Goal: Task Accomplishment & Management: Manage account settings

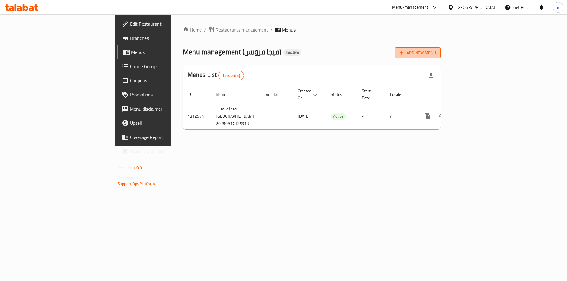
click at [436, 54] on span "Add New Menu" at bounding box center [417, 52] width 36 height 7
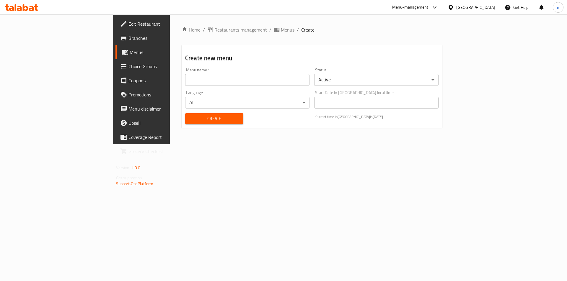
drag, startPoint x: 192, startPoint y: 87, endPoint x: 192, endPoint y: 83, distance: 3.9
click at [192, 86] on div "Menu name   * Menu name *" at bounding box center [247, 77] width 129 height 23
click at [192, 82] on input "text" at bounding box center [247, 80] width 124 height 12
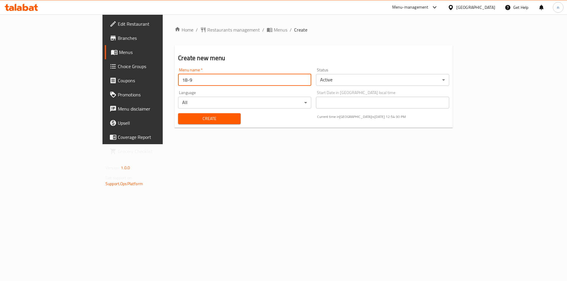
type input "18-9"
click at [187, 119] on span "Create" at bounding box center [209, 118] width 53 height 7
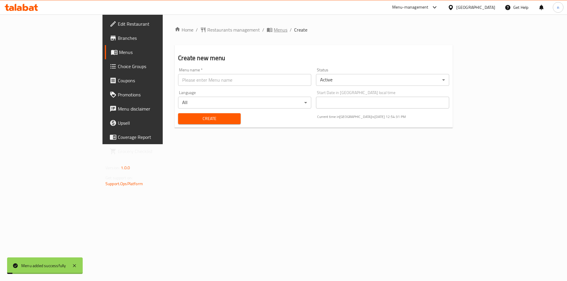
click at [274, 32] on span "Menus" at bounding box center [281, 29] width 14 height 7
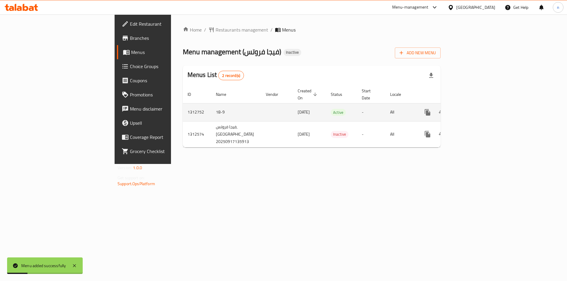
click at [477, 110] on link "enhanced table" at bounding box center [470, 112] width 14 height 14
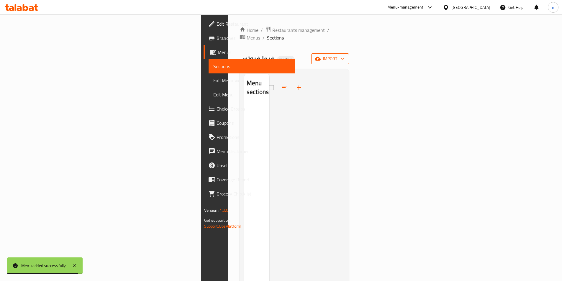
click at [345, 55] on span "import" at bounding box center [330, 58] width 28 height 7
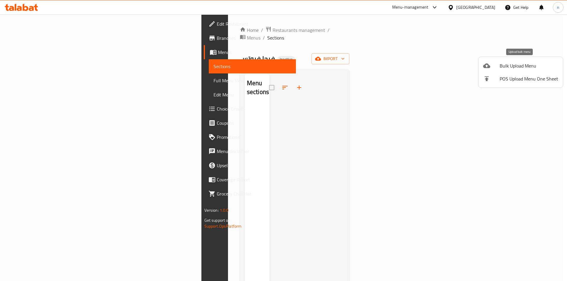
click at [505, 66] on span "Bulk Upload Menu" at bounding box center [529, 65] width 58 height 7
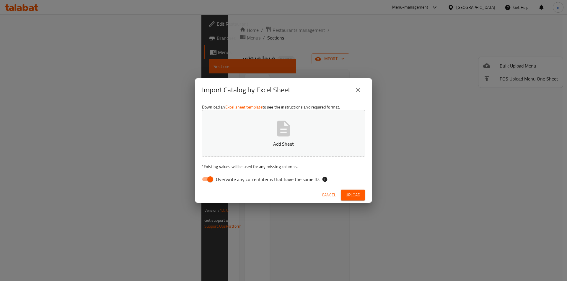
click at [213, 182] on input "Overwrite any current items that have the same ID." at bounding box center [210, 179] width 34 height 11
checkbox input "false"
click at [244, 150] on button "Add Sheet" at bounding box center [283, 133] width 163 height 47
click at [358, 87] on icon "close" at bounding box center [357, 90] width 7 height 7
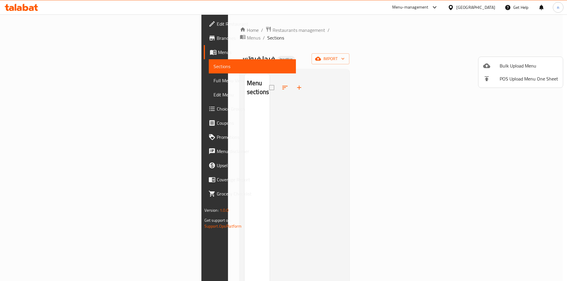
click at [40, 33] on div at bounding box center [283, 140] width 567 height 281
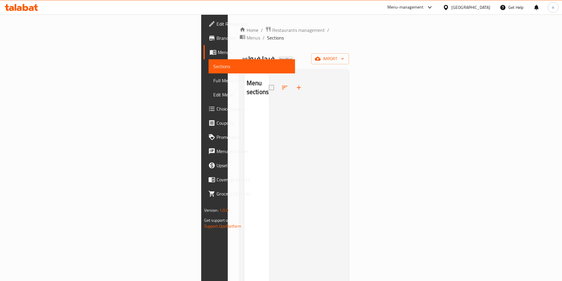
click at [217, 35] on span "Branches" at bounding box center [254, 38] width 74 height 7
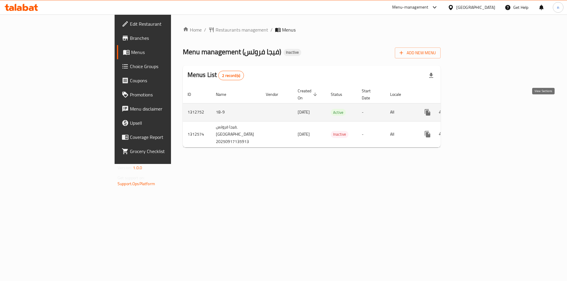
click at [474, 109] on icon "enhanced table" at bounding box center [469, 112] width 7 height 7
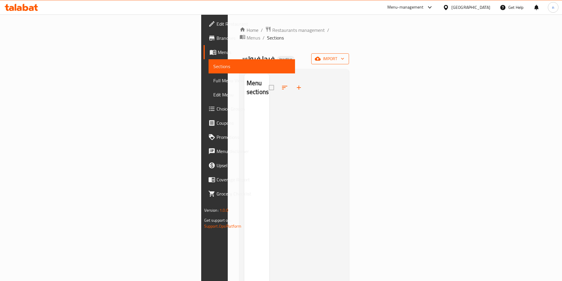
click at [345, 55] on span "import" at bounding box center [330, 58] width 28 height 7
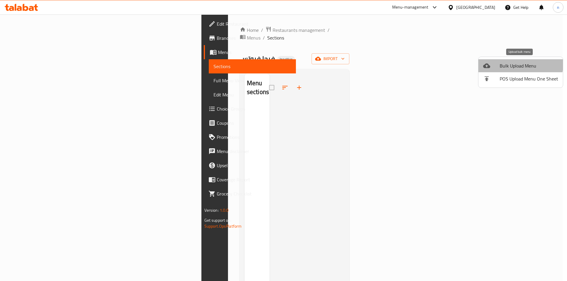
click at [503, 62] on span "Bulk Upload Menu" at bounding box center [529, 65] width 58 height 7
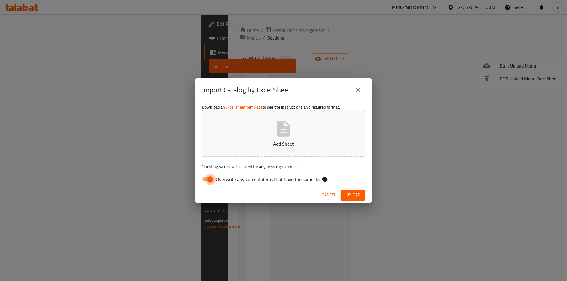
click at [211, 181] on input "Overwrite any current items that have the same ID." at bounding box center [210, 179] width 34 height 11
checkbox input "false"
click at [277, 121] on icon "button" at bounding box center [283, 128] width 19 height 19
drag, startPoint x: 353, startPoint y: 198, endPoint x: 351, endPoint y: 194, distance: 4.5
click at [353, 198] on span "Upload" at bounding box center [352, 195] width 15 height 7
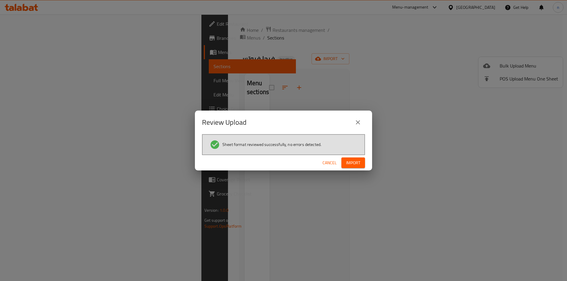
click at [363, 162] on button "Import" at bounding box center [353, 163] width 24 height 11
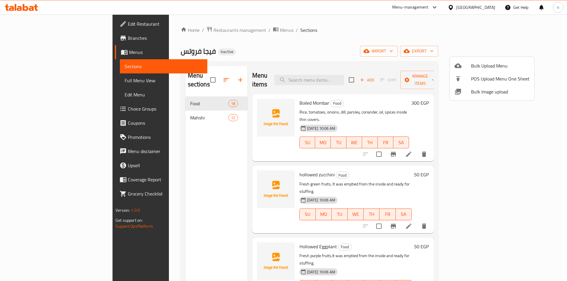
click at [40, 83] on div at bounding box center [283, 140] width 567 height 281
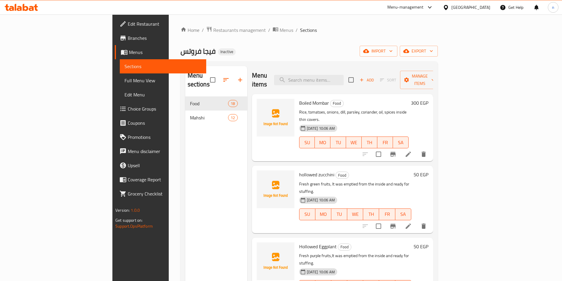
click at [125, 83] on span "Full Menu View" at bounding box center [163, 80] width 77 height 7
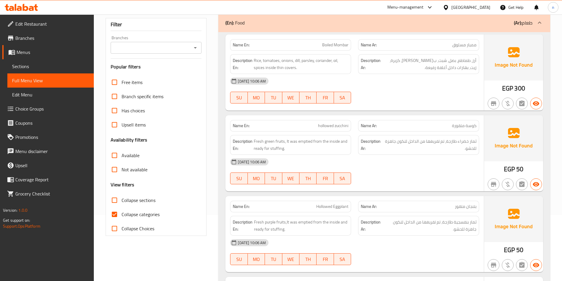
scroll to position [148, 0]
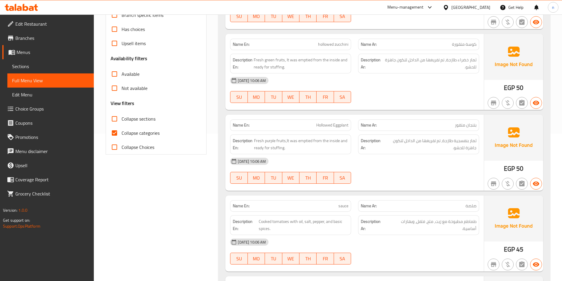
click at [145, 130] on span "Collapse categories" at bounding box center [141, 133] width 38 height 7
click at [122, 130] on input "Collapse categories" at bounding box center [114, 133] width 14 height 14
checkbox input "false"
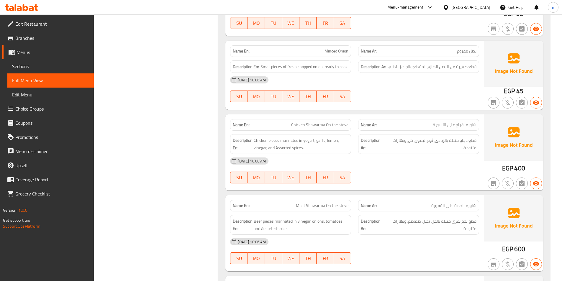
scroll to position [1830, 0]
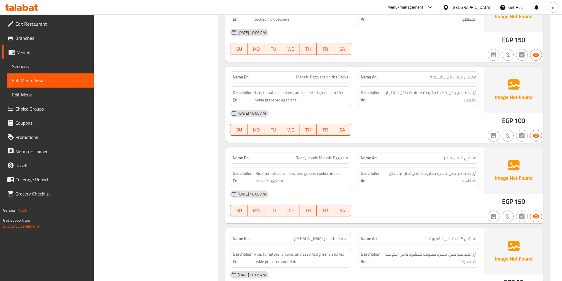
drag, startPoint x: 562, startPoint y: 218, endPoint x: 564, endPoint y: 229, distance: 11.3
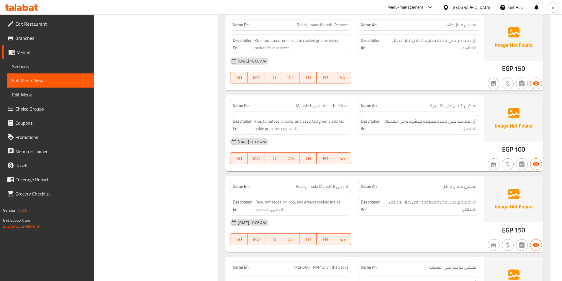
scroll to position [2004, 0]
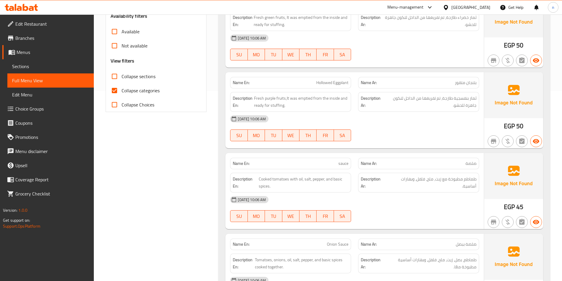
scroll to position [118, 0]
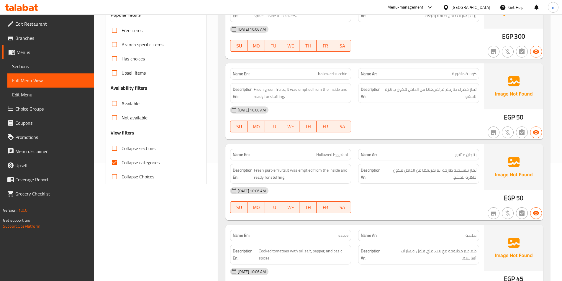
click at [145, 166] on span "Collapse categories" at bounding box center [141, 162] width 38 height 7
click at [122, 166] on input "Collapse categories" at bounding box center [114, 163] width 14 height 14
checkbox input "false"
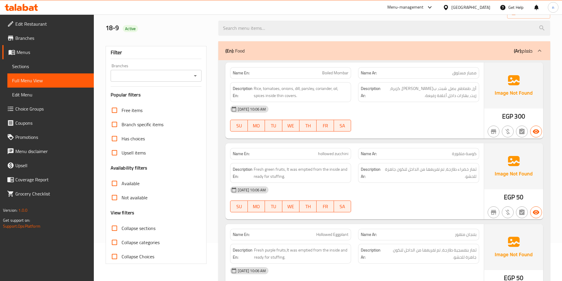
scroll to position [30, 0]
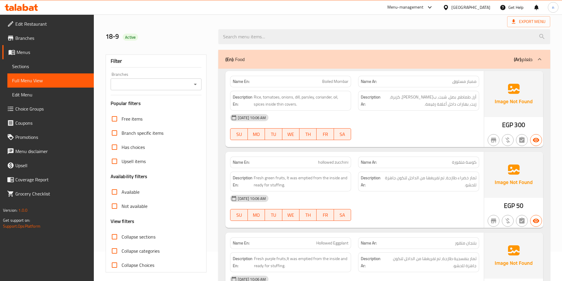
click at [46, 66] on span "Sections" at bounding box center [50, 66] width 77 height 7
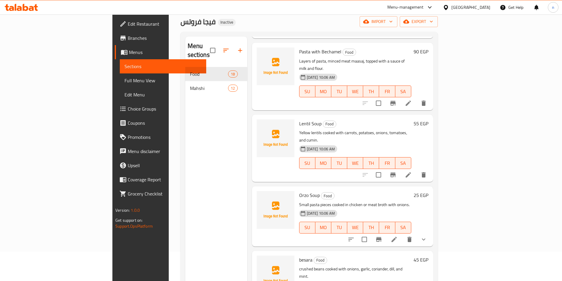
scroll to position [856, 0]
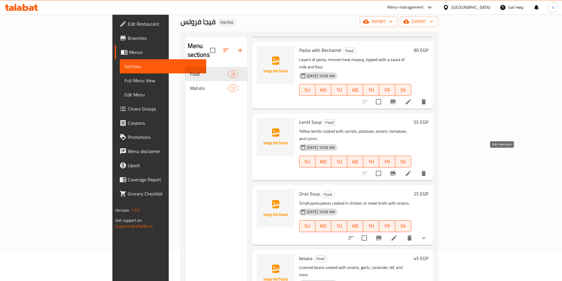
click at [398, 235] on icon at bounding box center [394, 238] width 7 height 7
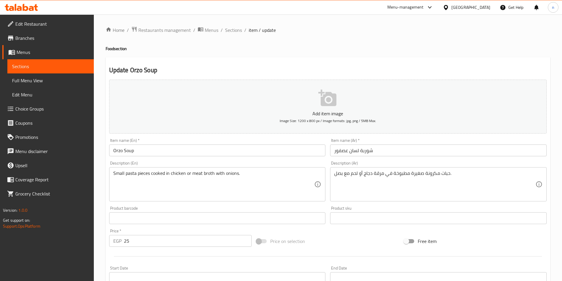
scroll to position [146, 0]
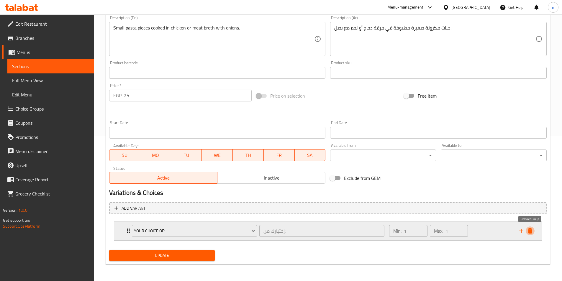
click at [531, 231] on icon "delete" at bounding box center [530, 231] width 4 height 5
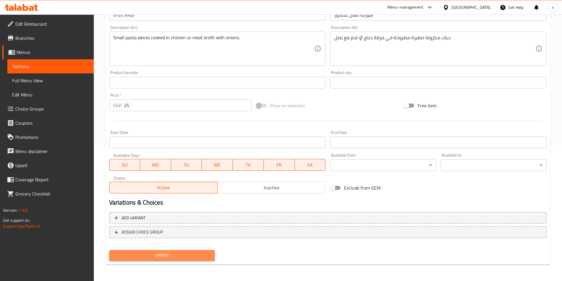
click at [182, 254] on span "Update" at bounding box center [162, 255] width 97 height 7
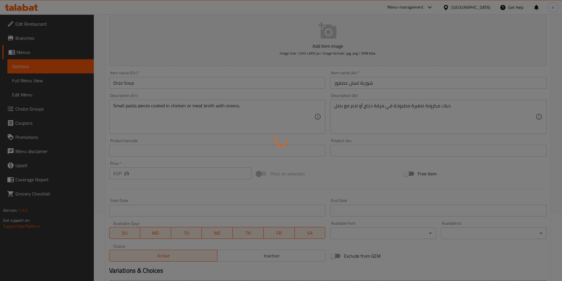
scroll to position [0, 0]
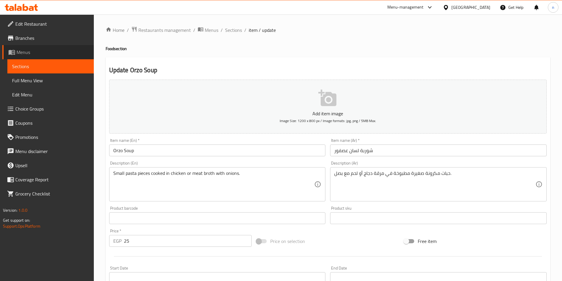
click at [44, 49] on span "Menus" at bounding box center [53, 52] width 73 height 7
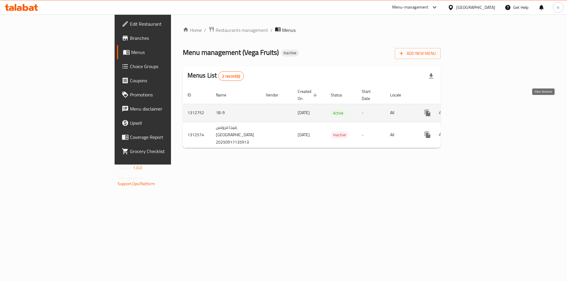
click at [477, 106] on link "enhanced table" at bounding box center [470, 113] width 14 height 14
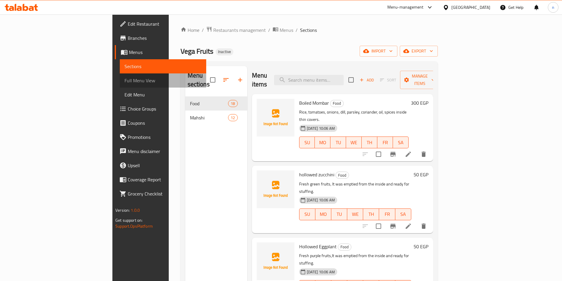
click at [125, 79] on span "Full Menu View" at bounding box center [163, 80] width 77 height 7
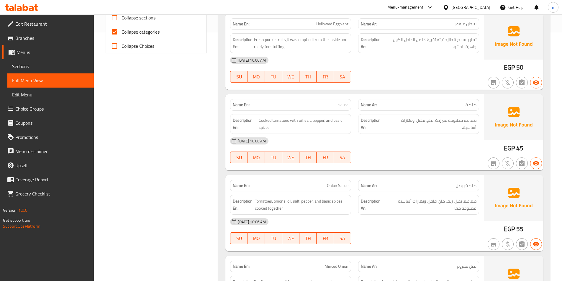
scroll to position [177, 0]
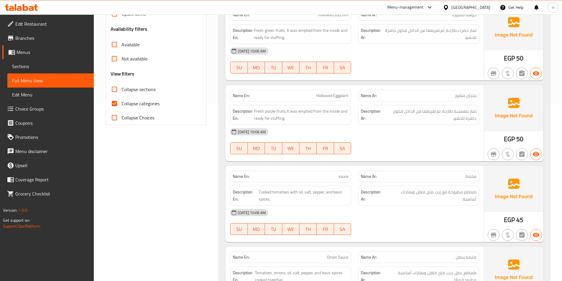
click at [126, 107] on span "Collapse categories" at bounding box center [141, 103] width 38 height 7
click at [122, 107] on input "Collapse categories" at bounding box center [114, 104] width 14 height 14
checkbox input "false"
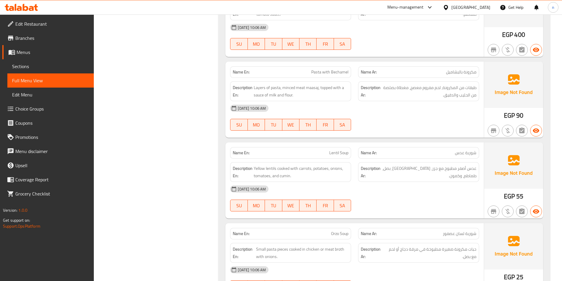
scroll to position [2291, 0]
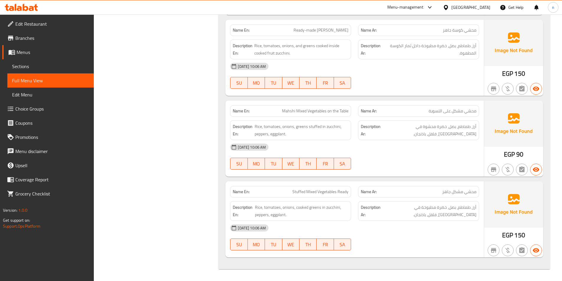
drag, startPoint x: 24, startPoint y: 70, endPoint x: 0, endPoint y: 73, distance: 24.5
click at [24, 70] on span "Sections" at bounding box center [50, 66] width 77 height 7
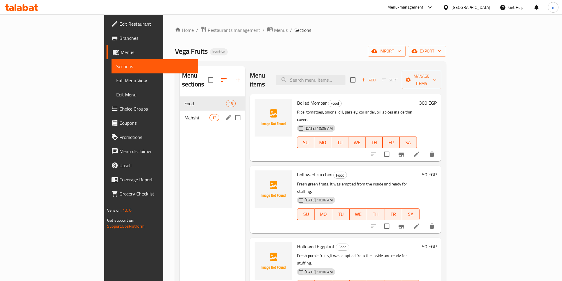
click at [185, 114] on span "Mahshi" at bounding box center [197, 117] width 25 height 7
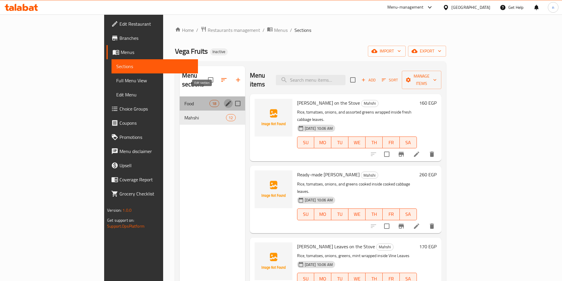
click at [225, 100] on icon "edit" at bounding box center [228, 103] width 7 height 7
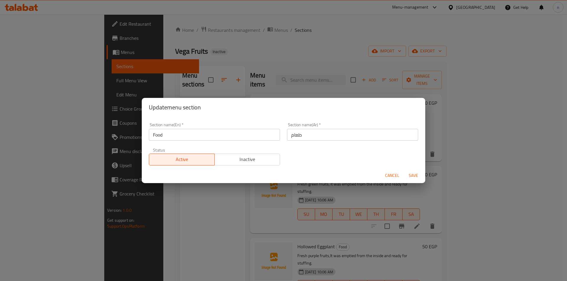
click at [180, 195] on div "Update menu section Section name(En)   * Food Section name(En) * Section name(A…" at bounding box center [283, 140] width 567 height 281
drag, startPoint x: 392, startPoint y: 177, endPoint x: 374, endPoint y: 174, distance: 18.3
click at [392, 177] on span "Cancel" at bounding box center [392, 175] width 14 height 7
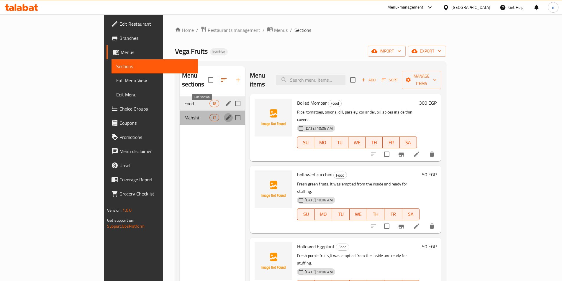
click at [226, 115] on icon "edit" at bounding box center [228, 117] width 5 height 5
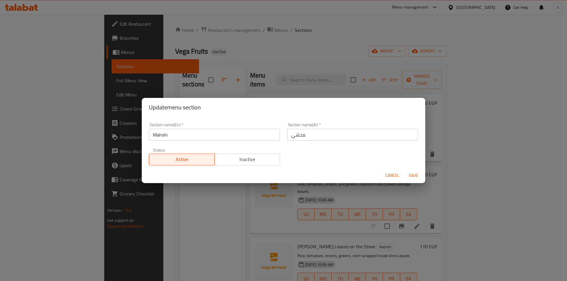
click at [174, 195] on div "Update menu section Section name(En)   * Mahshi Section name(En) * Section name…" at bounding box center [283, 140] width 567 height 281
drag, startPoint x: 390, startPoint y: 175, endPoint x: 372, endPoint y: 179, distance: 18.4
click at [389, 176] on span "Cancel" at bounding box center [392, 175] width 14 height 7
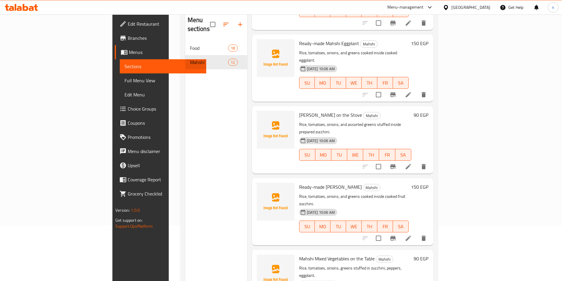
scroll to position [83, 0]
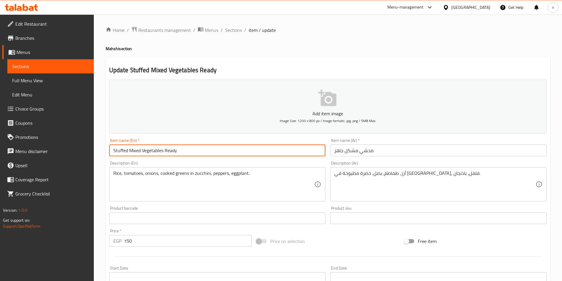
click at [123, 152] on input "Stuffed Mixed Vegetables Ready" at bounding box center [217, 151] width 217 height 12
paste input "Mahshi"
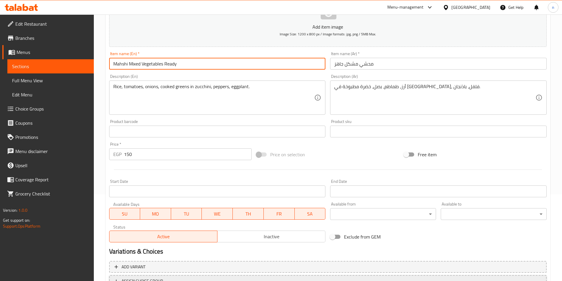
scroll to position [136, 0]
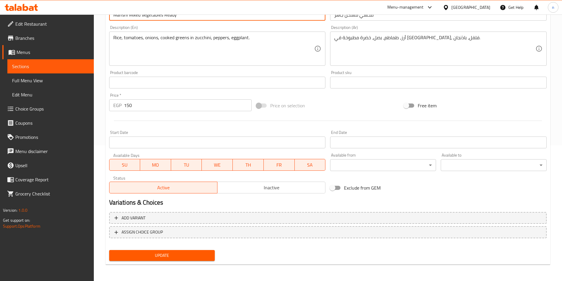
type input "Mahshi Mixed Vegetables Ready"
click at [180, 254] on span "Update" at bounding box center [162, 255] width 97 height 7
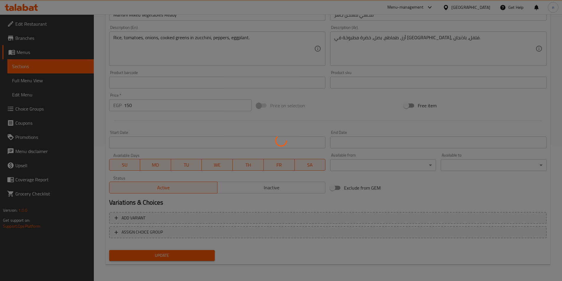
scroll to position [0, 0]
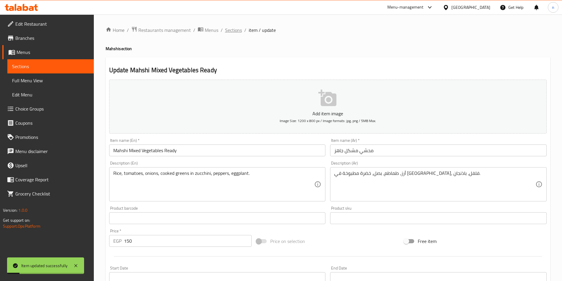
click at [228, 31] on span "Sections" at bounding box center [233, 30] width 17 height 7
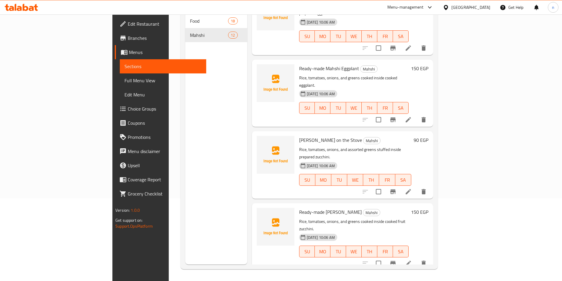
scroll to position [448, 0]
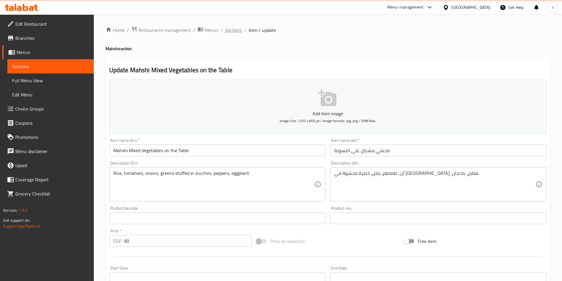
click at [227, 30] on span "Sections" at bounding box center [233, 30] width 17 height 7
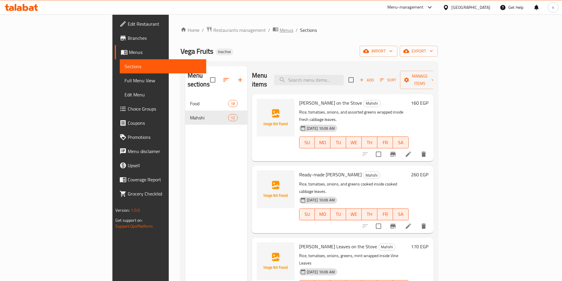
click at [280, 31] on span "Menus" at bounding box center [287, 30] width 14 height 7
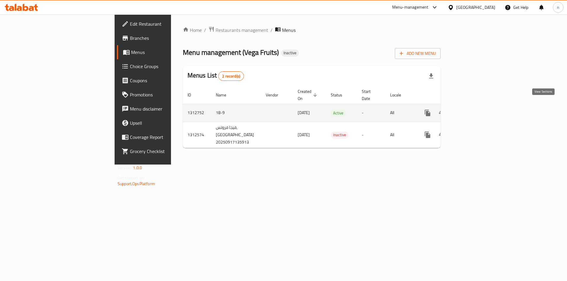
click at [474, 110] on icon "enhanced table" at bounding box center [469, 113] width 7 height 7
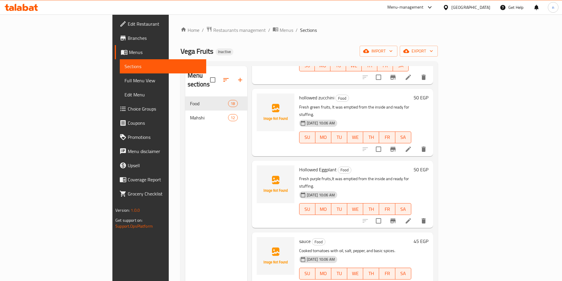
scroll to position [177, 0]
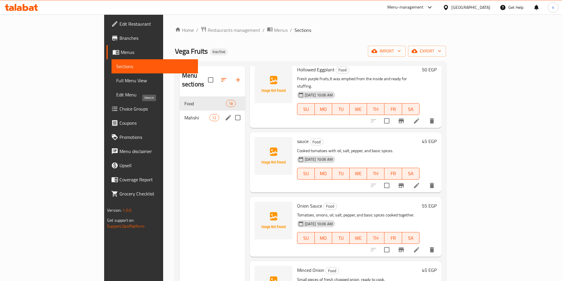
click at [185, 114] on span "Mahshi" at bounding box center [197, 117] width 25 height 7
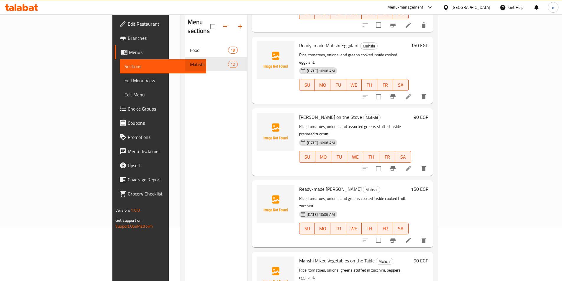
scroll to position [83, 0]
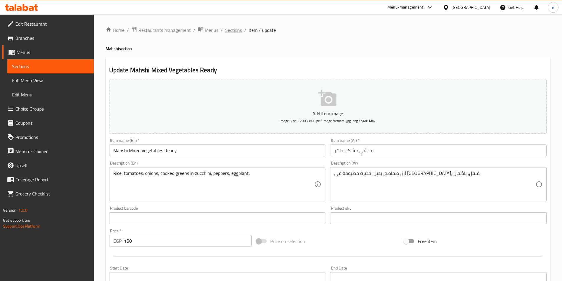
click at [229, 32] on span "Sections" at bounding box center [233, 30] width 17 height 7
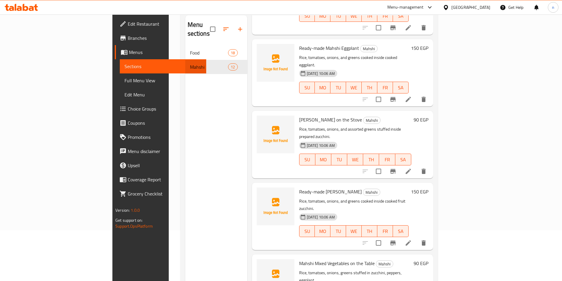
scroll to position [83, 0]
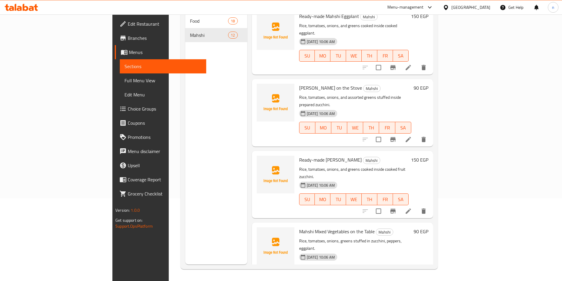
click at [412, 280] on icon at bounding box center [408, 283] width 7 height 7
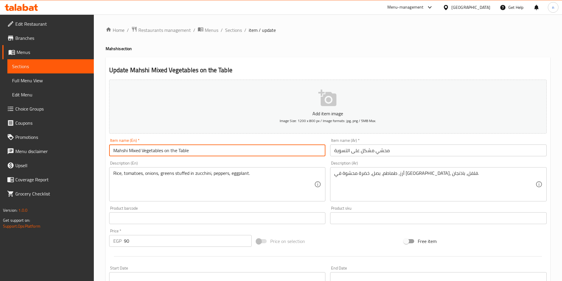
drag, startPoint x: 180, startPoint y: 150, endPoint x: 206, endPoint y: 147, distance: 25.9
click at [206, 147] on input "Mahshi Mixed Vegetables on the Table" at bounding box center [217, 151] width 217 height 12
click at [176, 153] on input "Mahshi Mixed Vegetables on the Table" at bounding box center [217, 151] width 217 height 12
drag, startPoint x: 179, startPoint y: 151, endPoint x: 199, endPoint y: 153, distance: 20.7
click at [217, 150] on input "Mahshi Mixed Vegetables on the Table" at bounding box center [217, 151] width 217 height 12
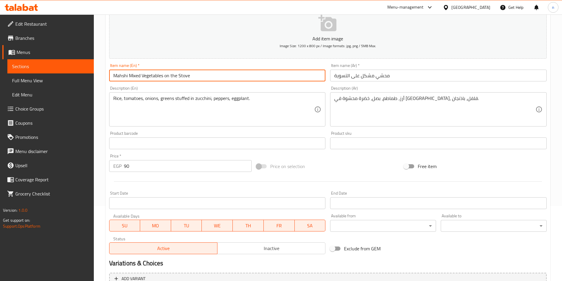
scroll to position [136, 0]
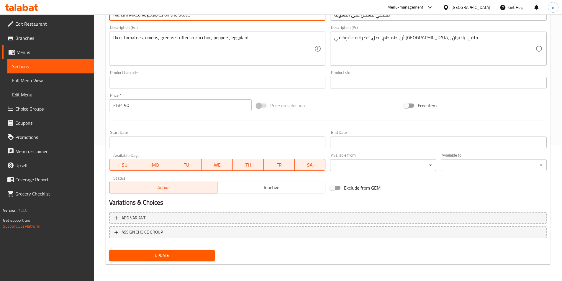
type input "Mahshi Mixed Vegetables on the Stove"
drag, startPoint x: 151, startPoint y: 255, endPoint x: 155, endPoint y: 255, distance: 4.1
click at [151, 255] on span "Update" at bounding box center [162, 255] width 97 height 7
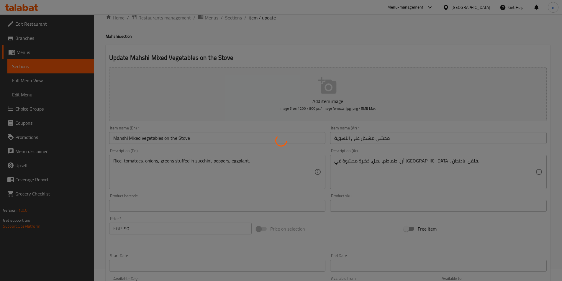
scroll to position [0, 0]
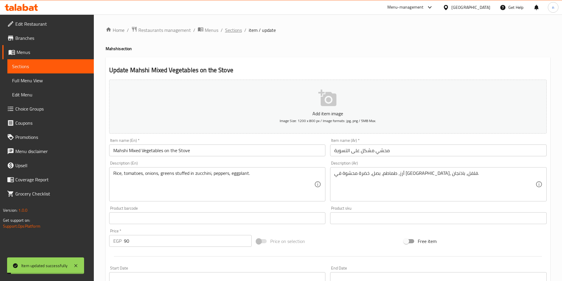
click at [237, 31] on span "Sections" at bounding box center [233, 30] width 17 height 7
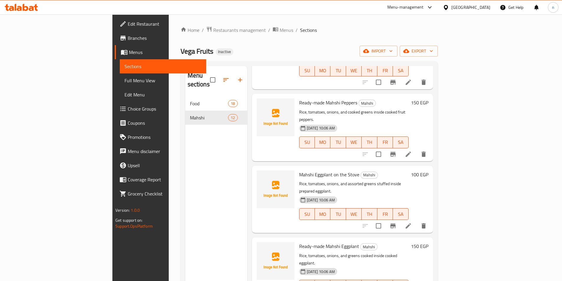
drag, startPoint x: 34, startPoint y: 81, endPoint x: 36, endPoint y: 85, distance: 4.6
click at [125, 81] on span "Full Menu View" at bounding box center [163, 80] width 77 height 7
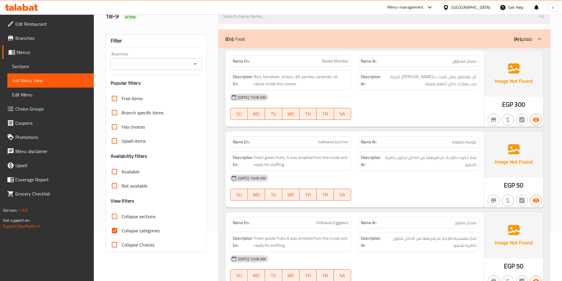
scroll to position [148, 0]
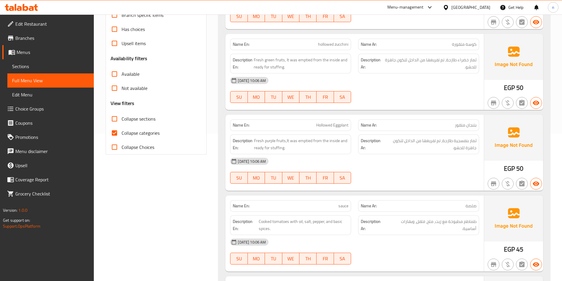
click at [133, 133] on span "Collapse categories" at bounding box center [141, 133] width 38 height 7
click at [122, 133] on input "Collapse categories" at bounding box center [114, 133] width 14 height 14
checkbox input "false"
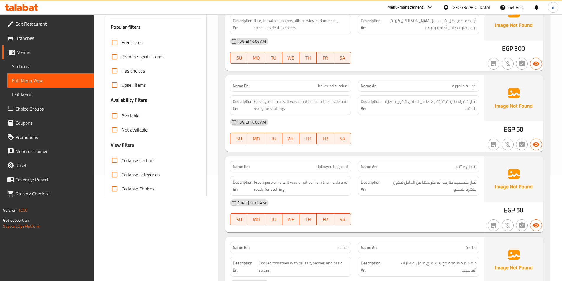
scroll to position [0, 0]
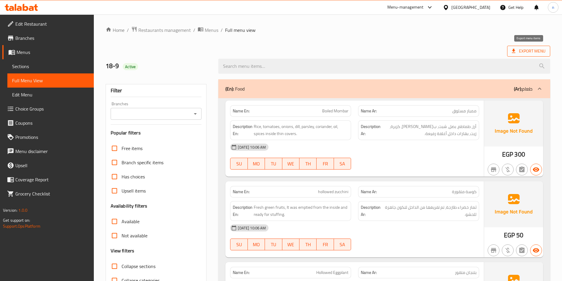
click at [521, 54] on span "Export Menu" at bounding box center [529, 51] width 34 height 7
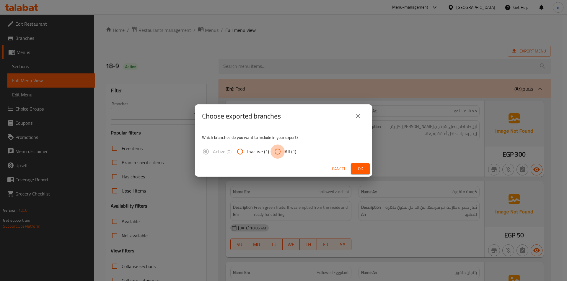
click at [275, 149] on input "All (1)" at bounding box center [277, 152] width 14 height 14
radio input "true"
click at [358, 166] on span "Ok" at bounding box center [359, 168] width 9 height 7
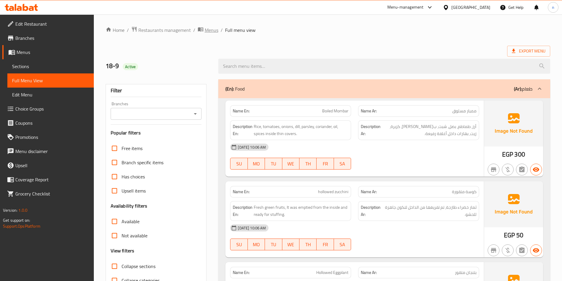
click at [206, 30] on span "Menus" at bounding box center [212, 30] width 14 height 7
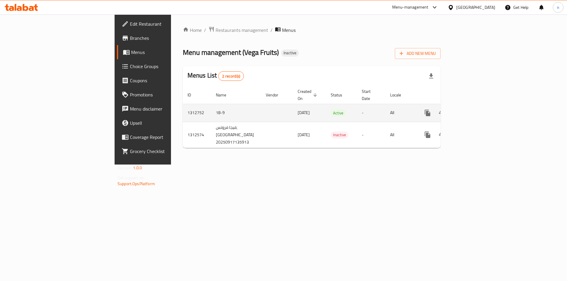
drag, startPoint x: 545, startPoint y: 107, endPoint x: 78, endPoint y: 5, distance: 478.1
click at [474, 110] on icon "enhanced table" at bounding box center [469, 113] width 7 height 7
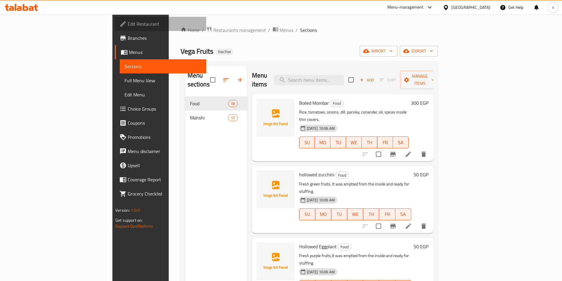
click at [128, 27] on span "Edit Restaurant" at bounding box center [165, 23] width 74 height 7
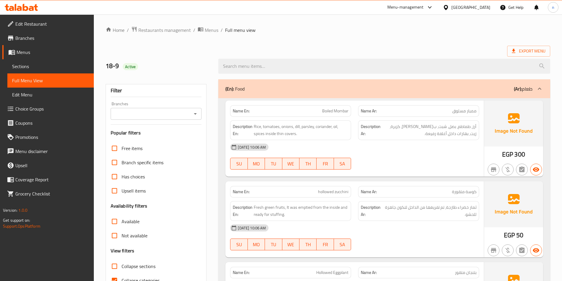
scroll to position [62, 0]
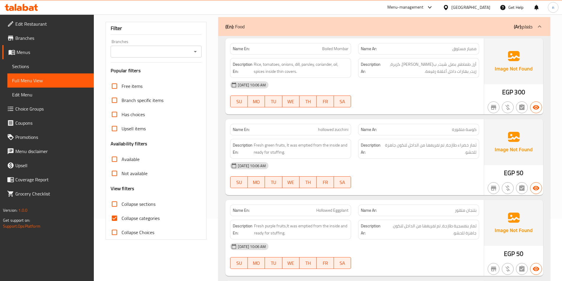
click at [146, 219] on span "Collapse categories" at bounding box center [141, 218] width 38 height 7
click at [122, 219] on input "Collapse categories" at bounding box center [114, 218] width 14 height 14
checkbox input "false"
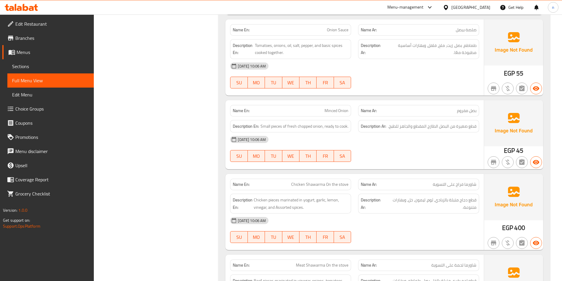
scroll to position [0, 0]
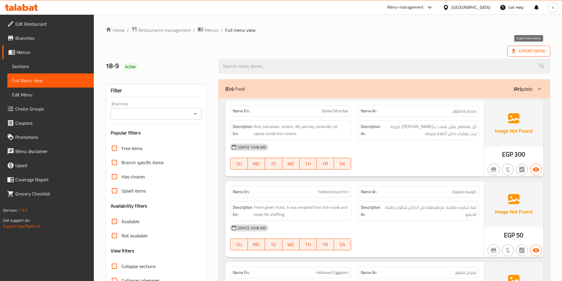
click at [531, 51] on span "Export Menu" at bounding box center [529, 51] width 34 height 7
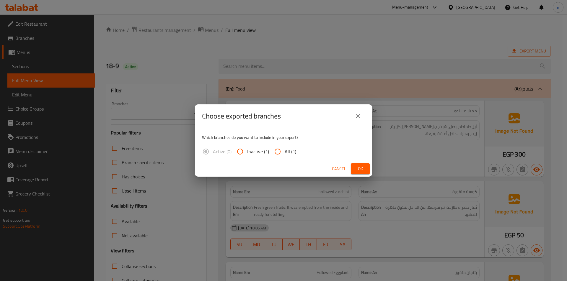
click at [278, 152] on input "All (1)" at bounding box center [277, 152] width 14 height 14
radio input "true"
click at [359, 169] on span "Ok" at bounding box center [359, 168] width 9 height 7
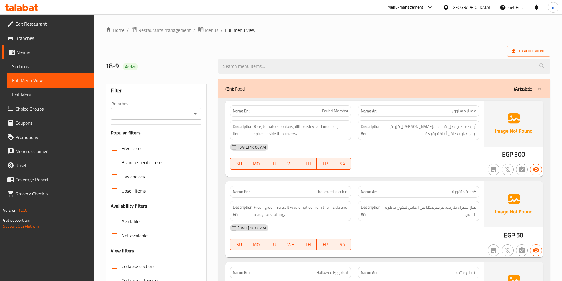
click at [50, 24] on span "Edit Restaurant" at bounding box center [52, 23] width 74 height 7
